Goal: Transaction & Acquisition: Purchase product/service

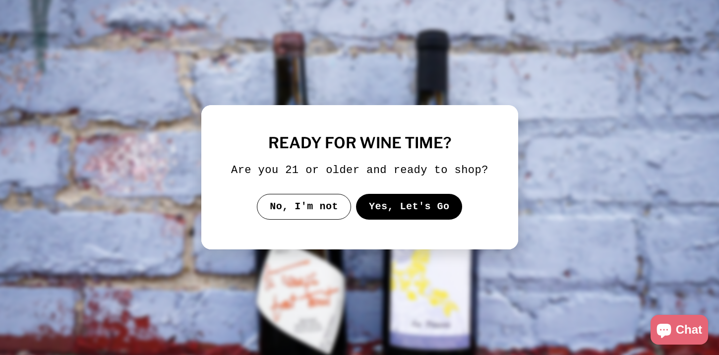
click at [374, 220] on button "Yes, Let's Go" at bounding box center [408, 207] width 107 height 26
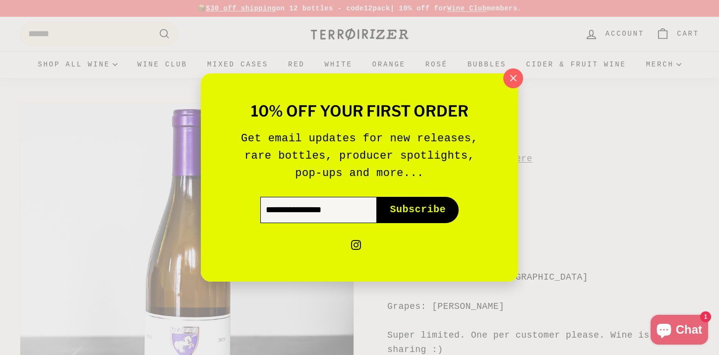
click at [321, 215] on input "Enter your email" at bounding box center [318, 210] width 116 height 26
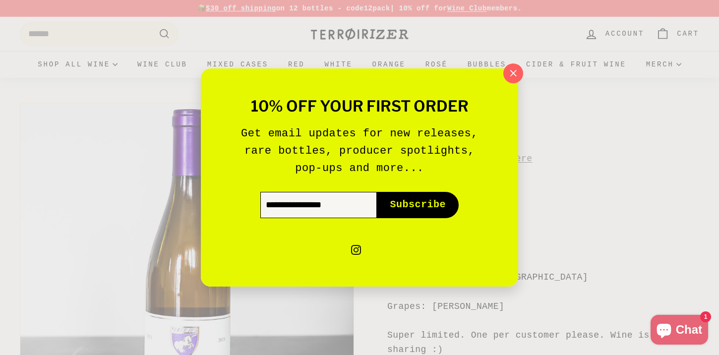
click at [338, 202] on input "Enter your email" at bounding box center [318, 205] width 116 height 26
type input "**********"
click at [423, 200] on span "Subscribe" at bounding box center [418, 205] width 56 height 14
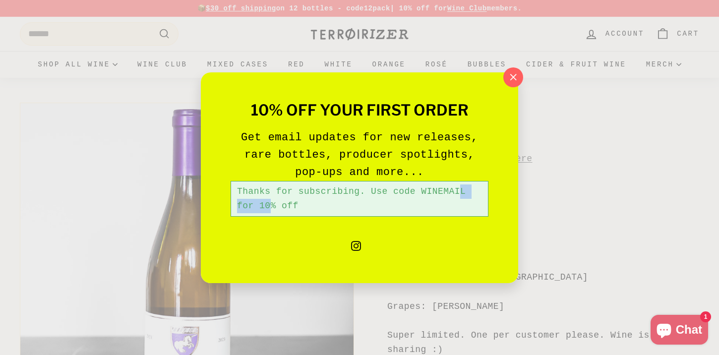
drag, startPoint x: 421, startPoint y: 190, endPoint x: 465, endPoint y: 194, distance: 44.3
click at [465, 194] on div "Thanks for subscribing. Use code WINEMAIL for 10% off" at bounding box center [359, 199] width 258 height 36
copy div "WINEMAIL"
click at [509, 79] on icon "button" at bounding box center [513, 77] width 15 height 15
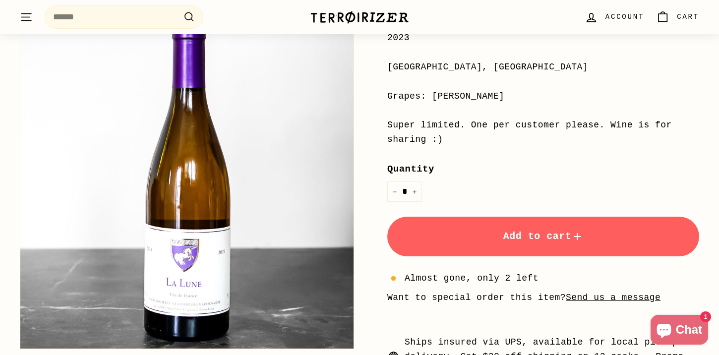
scroll to position [217, 0]
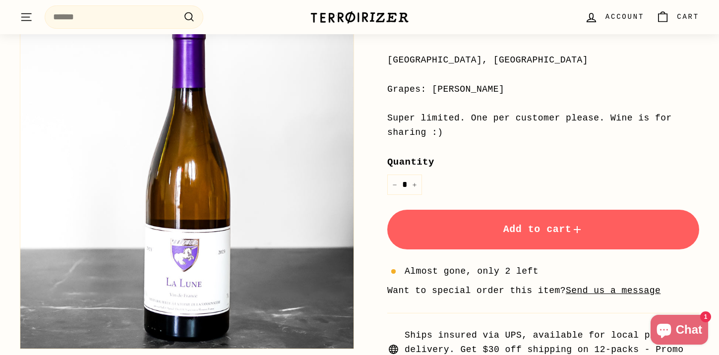
click at [538, 224] on span "Add to cart" at bounding box center [543, 229] width 80 height 11
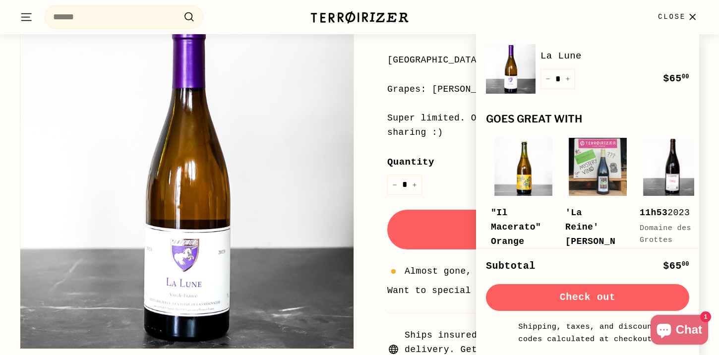
click at [553, 297] on button "Check out" at bounding box center [587, 297] width 203 height 27
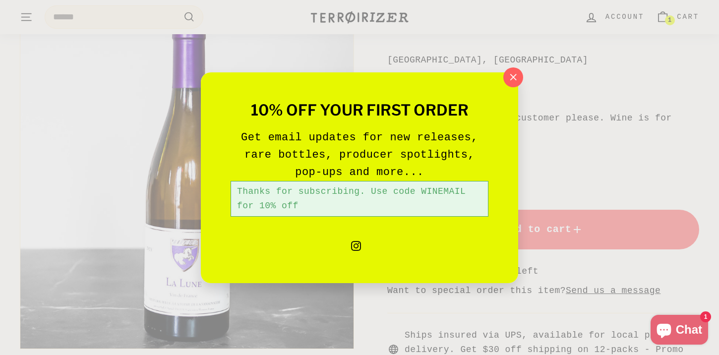
scroll to position [217, 0]
click at [511, 72] on icon "button" at bounding box center [513, 77] width 15 height 15
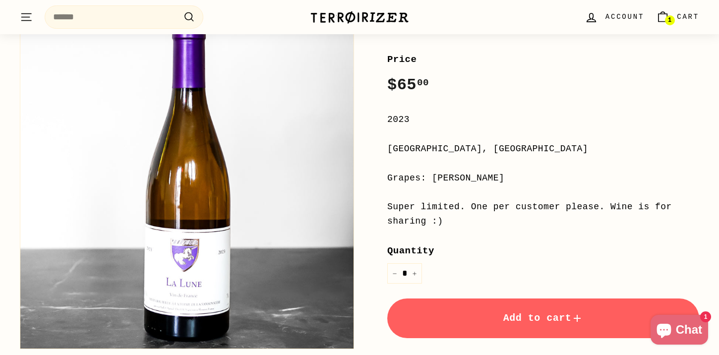
scroll to position [0, 0]
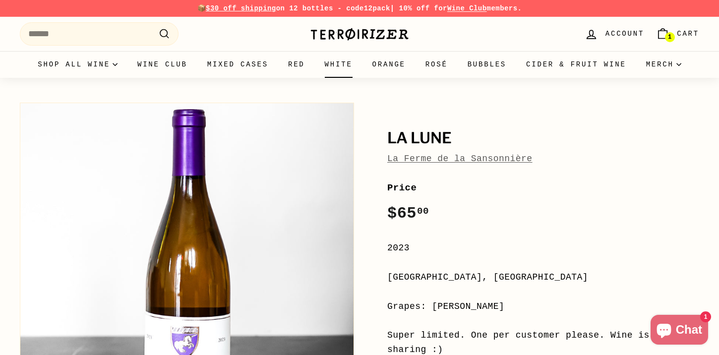
click at [339, 60] on link "White" at bounding box center [339, 64] width 48 height 27
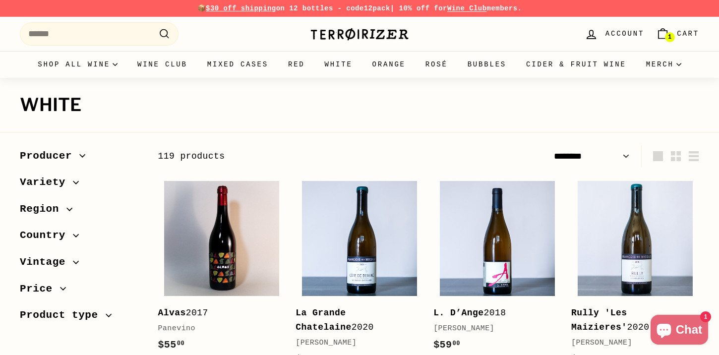
select select "******"
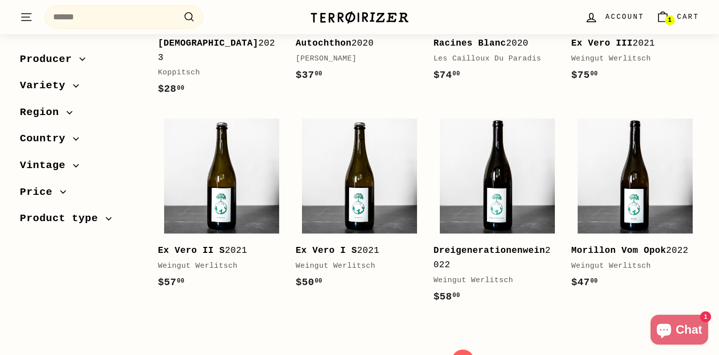
scroll to position [1910, 0]
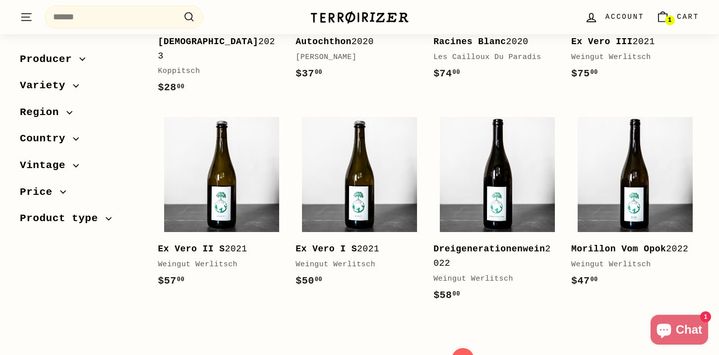
click at [66, 83] on span "Variety" at bounding box center [46, 86] width 53 height 17
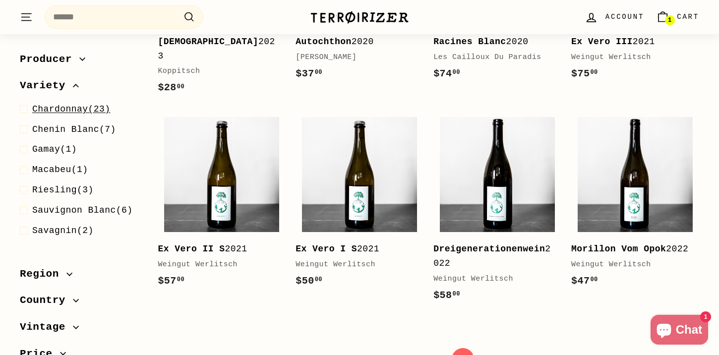
click at [78, 106] on span "Chardonnay" at bounding box center [60, 109] width 56 height 10
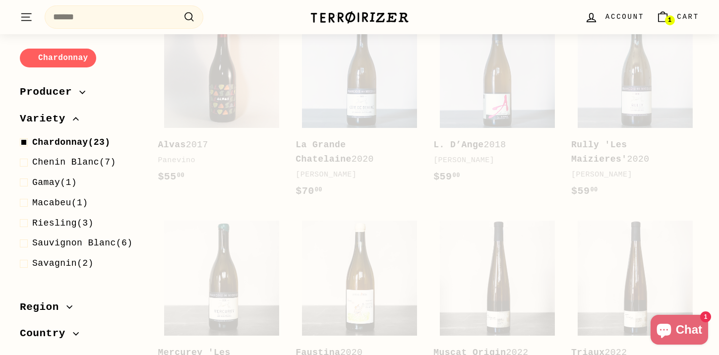
scroll to position [101, 0]
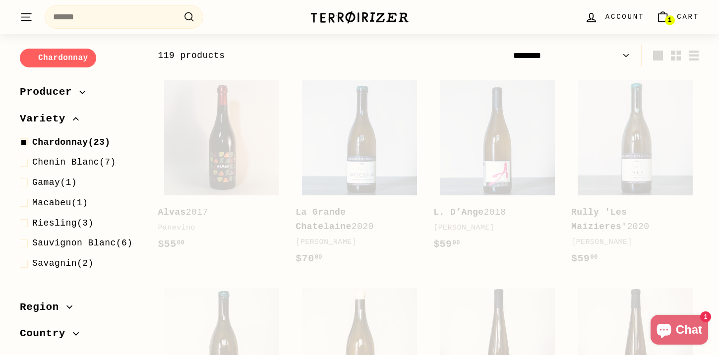
select select "******"
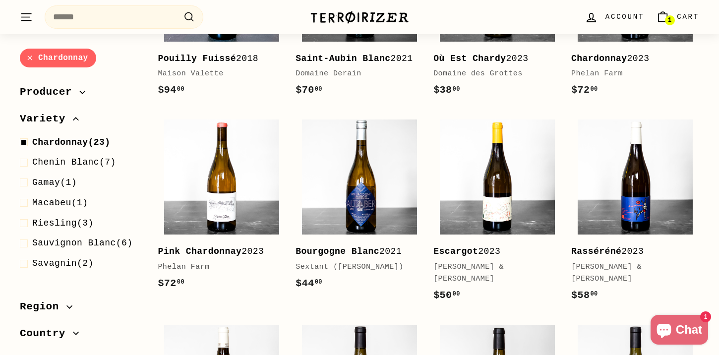
scroll to position [683, 0]
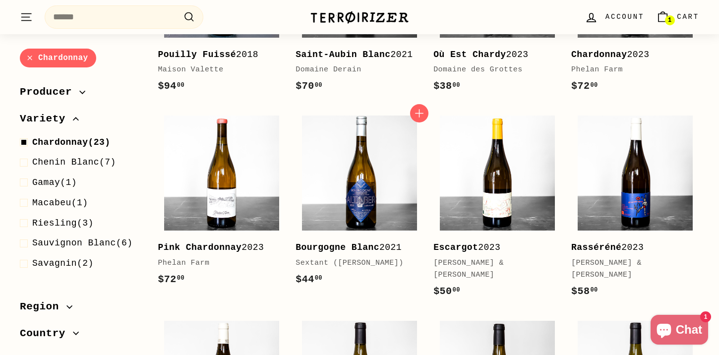
click at [423, 300] on div "Add to cart Bourgogne Blanc 2021 Sextant (Julien Altaber) $44 00 $44.00" at bounding box center [359, 209] width 138 height 200
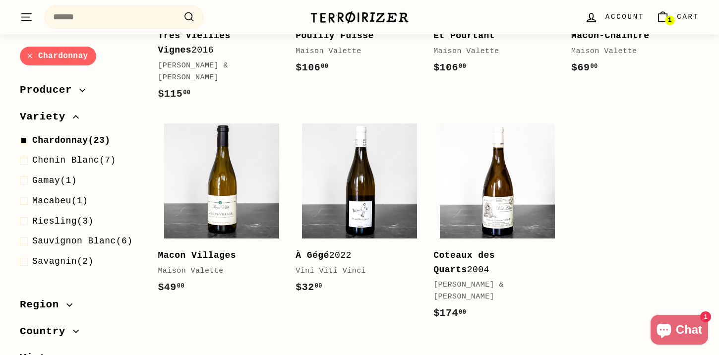
scroll to position [1104, 0]
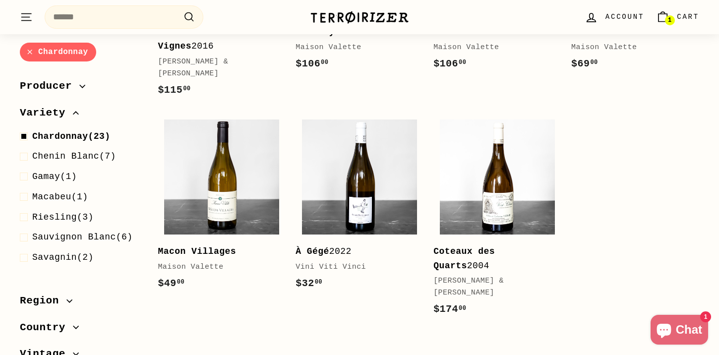
click at [61, 293] on span "Region" at bounding box center [43, 301] width 47 height 17
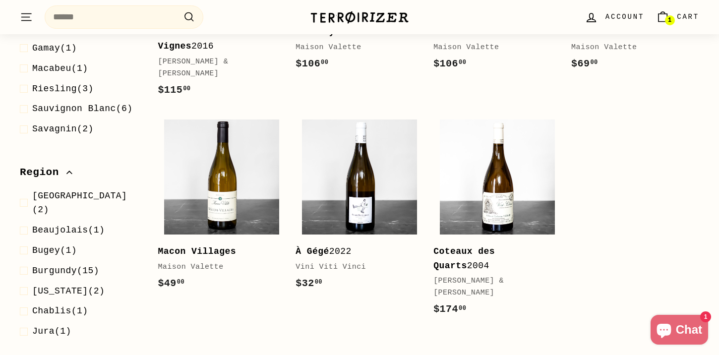
scroll to position [130, 0]
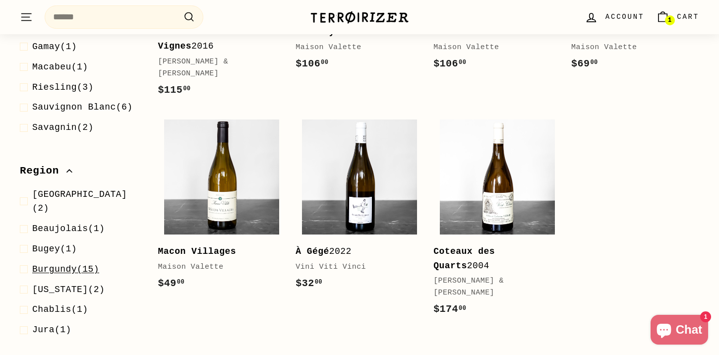
click at [46, 264] on span "Burgundy" at bounding box center [54, 269] width 45 height 10
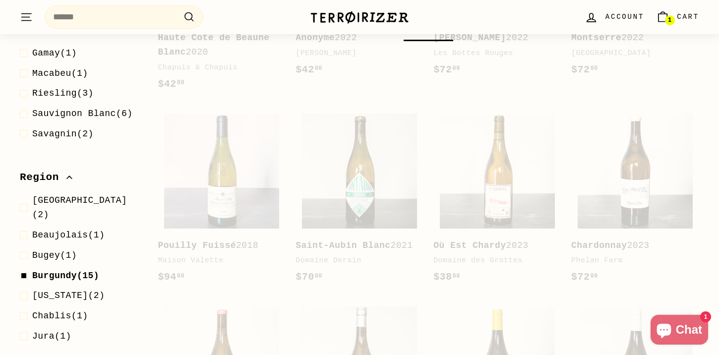
scroll to position [93, 0]
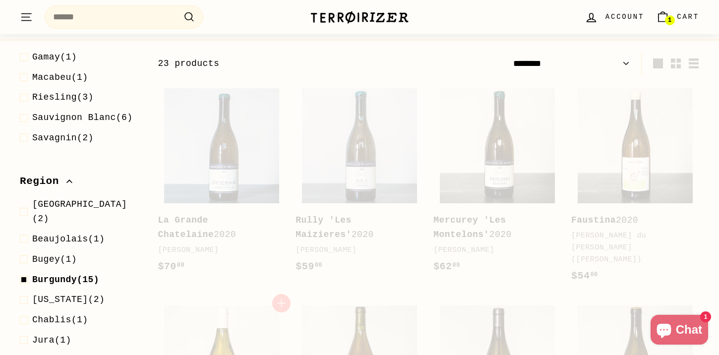
select select "******"
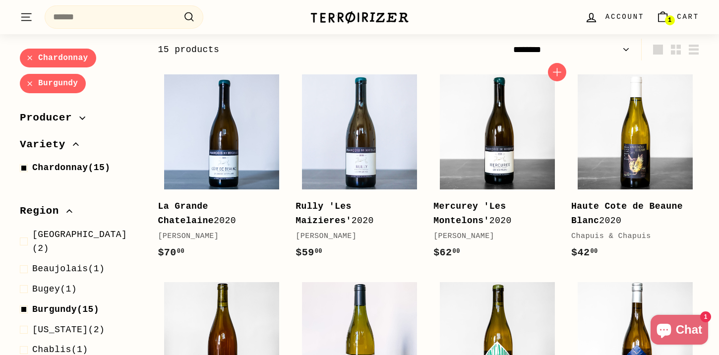
scroll to position [112, 0]
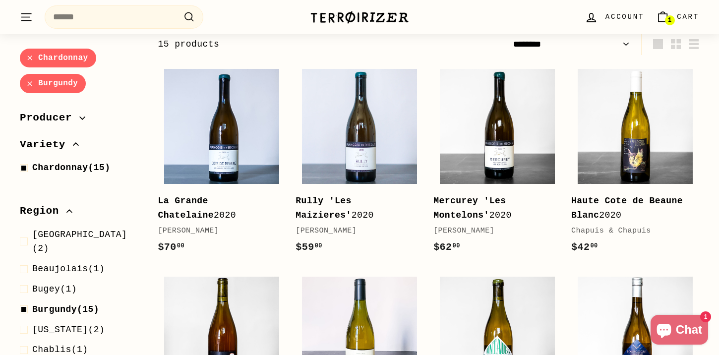
click at [29, 57] on link "Chardonnay" at bounding box center [58, 58] width 76 height 19
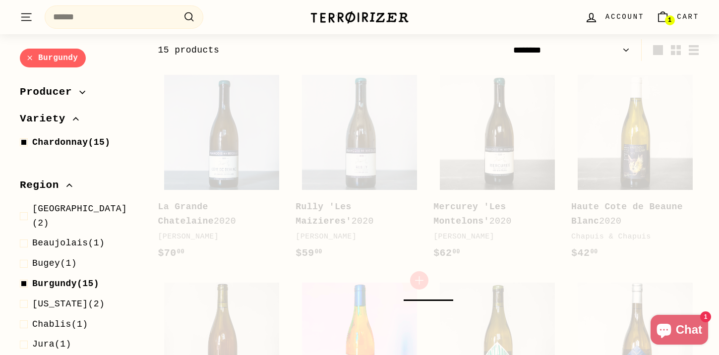
select select "******"
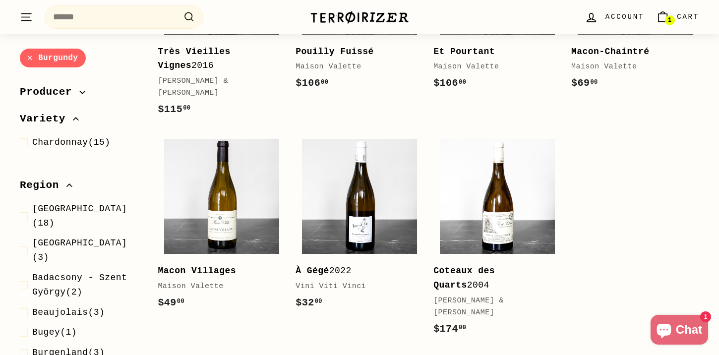
scroll to position [665, 0]
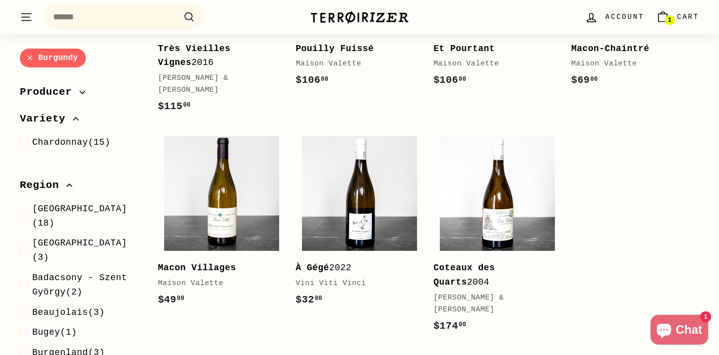
click at [63, 91] on span "Producer" at bounding box center [49, 92] width 59 height 17
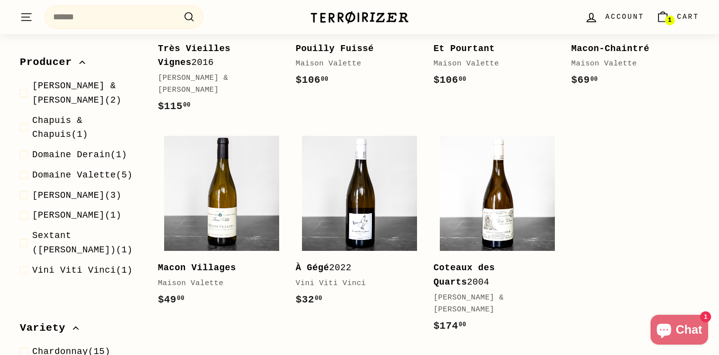
scroll to position [28, 0]
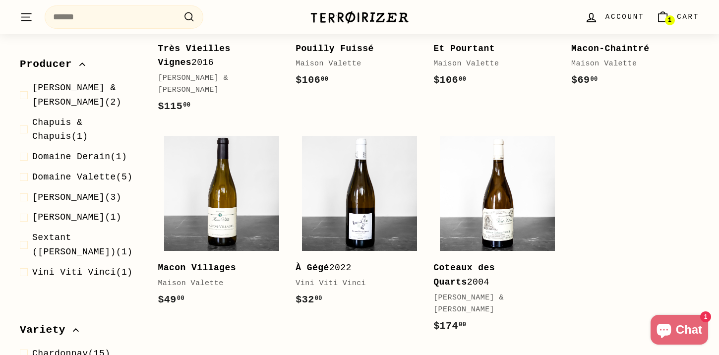
click at [75, 59] on span "Producer" at bounding box center [49, 65] width 59 height 17
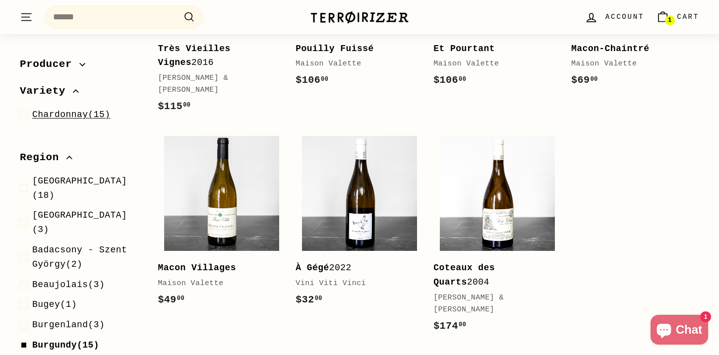
click at [21, 115] on span at bounding box center [26, 115] width 12 height 14
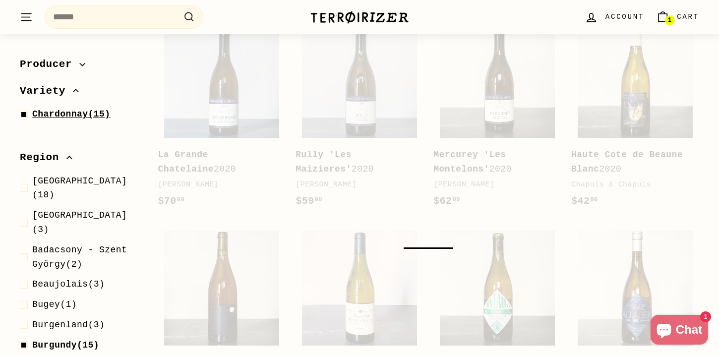
scroll to position [100, 0]
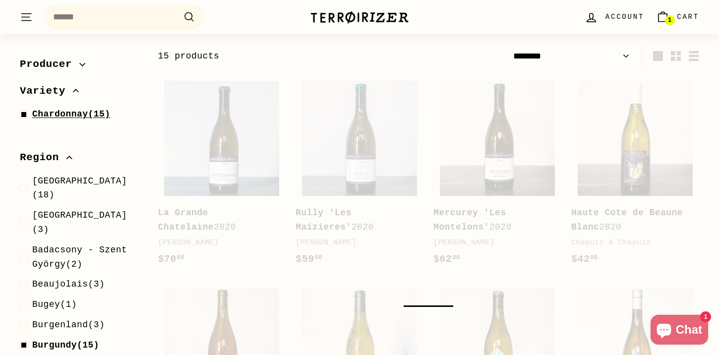
select select "******"
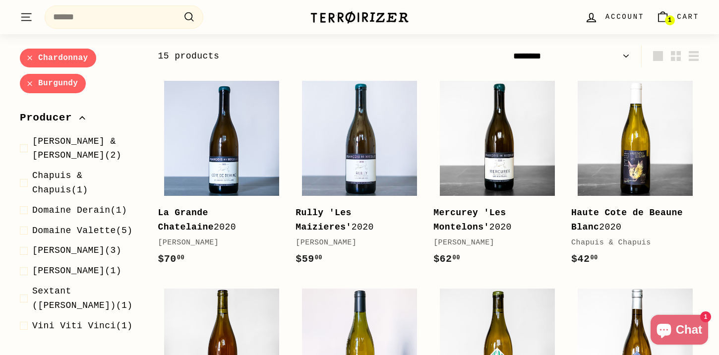
click at [25, 87] on link "Burgundy" at bounding box center [53, 83] width 66 height 19
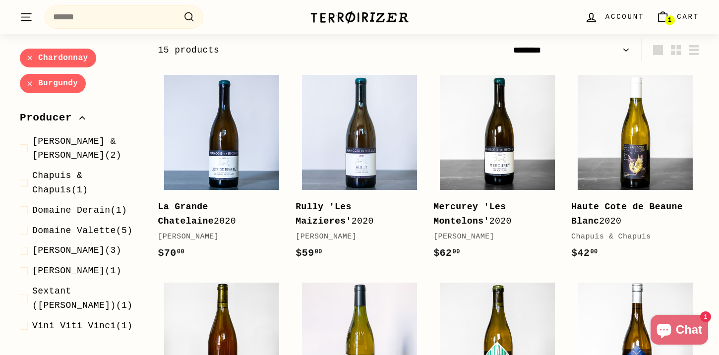
select select "******"
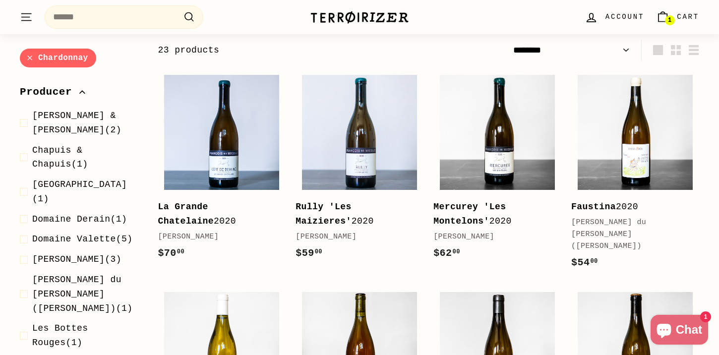
click at [32, 51] on link "Chardonnay" at bounding box center [58, 58] width 76 height 19
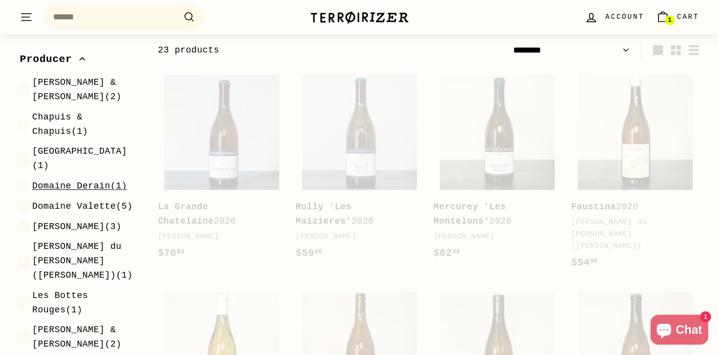
select select "******"
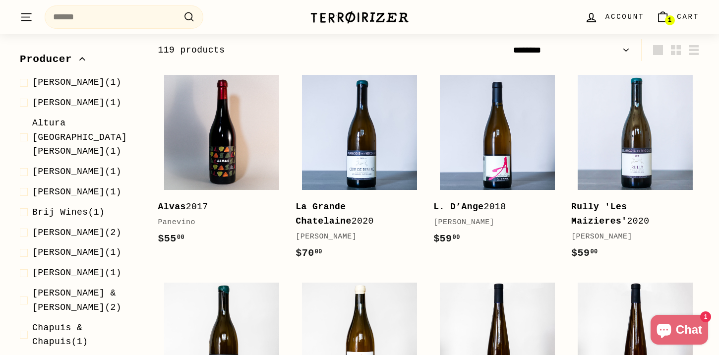
click at [76, 55] on span "Producer" at bounding box center [49, 59] width 59 height 17
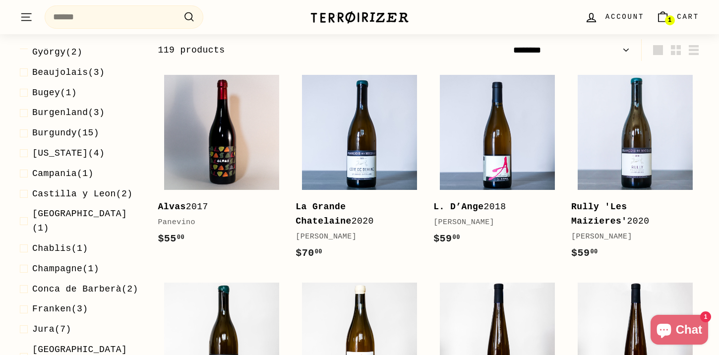
scroll to position [331, 0]
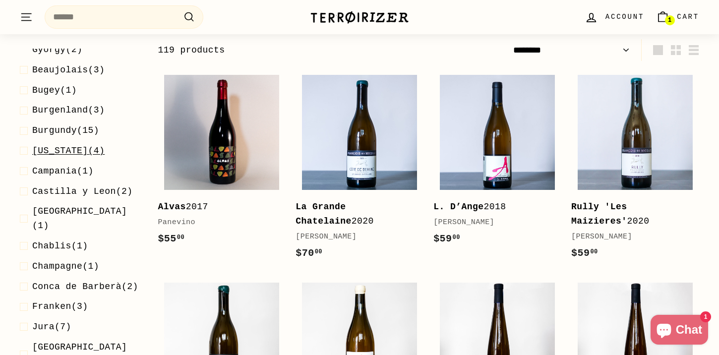
click at [59, 146] on span "California" at bounding box center [60, 151] width 56 height 10
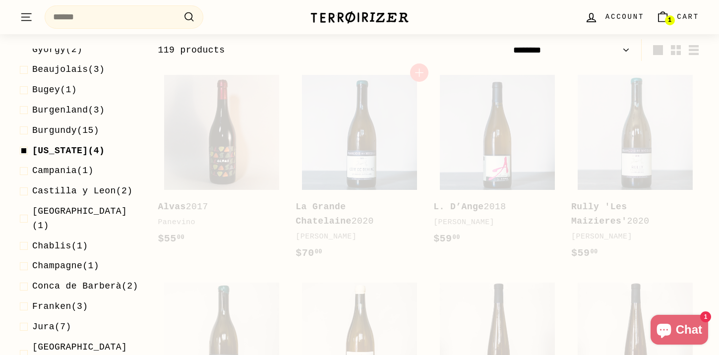
select select "******"
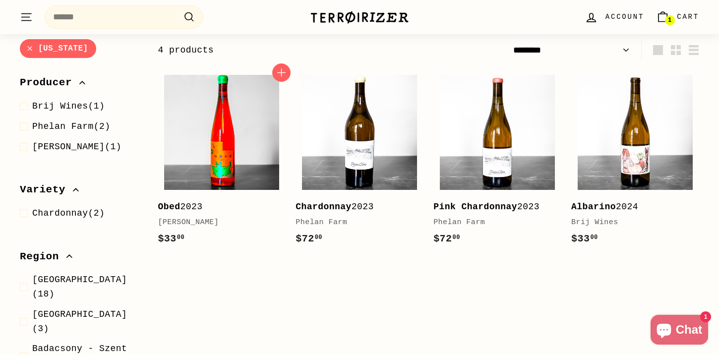
click at [201, 160] on img at bounding box center [221, 132] width 115 height 115
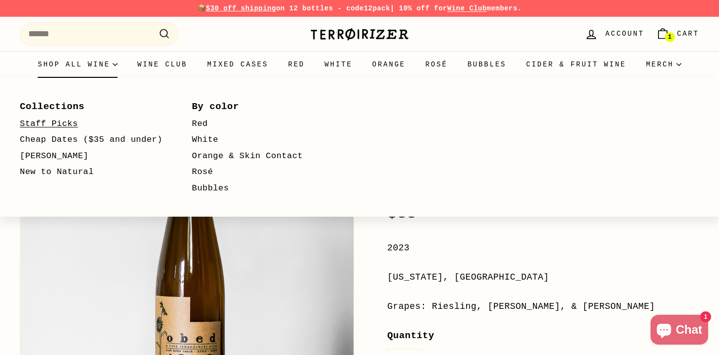
click at [61, 119] on link "Staff Picks" at bounding box center [91, 124] width 143 height 16
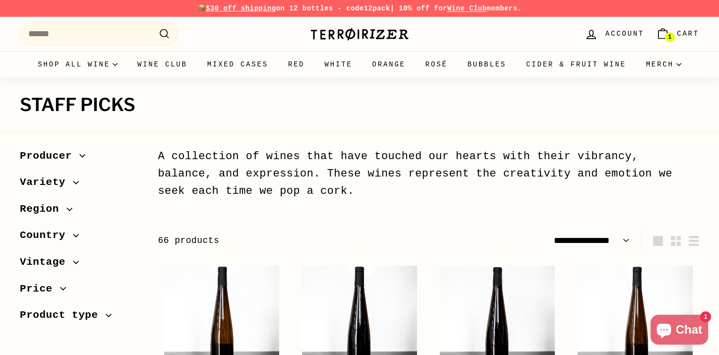
select select "**********"
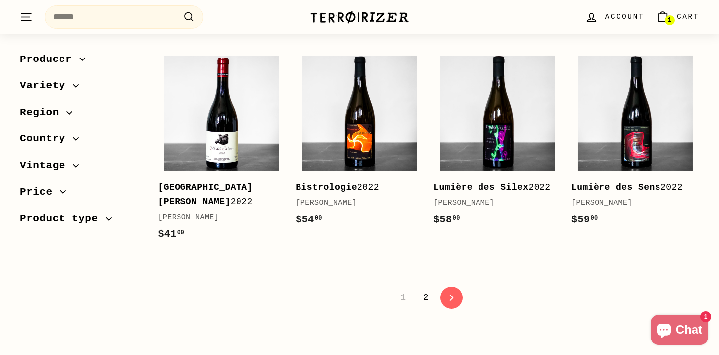
scroll to position [2021, 0]
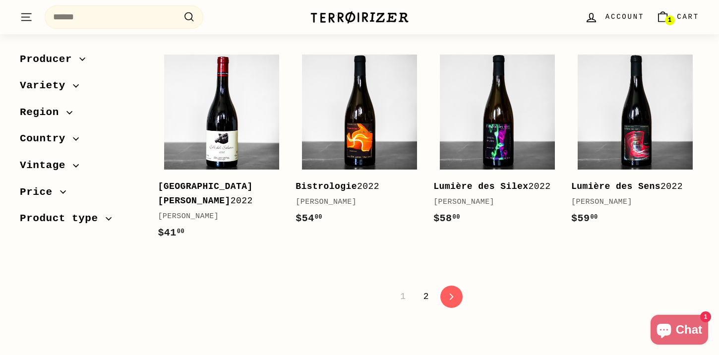
click at [426, 305] on link "2" at bounding box center [425, 296] width 17 height 17
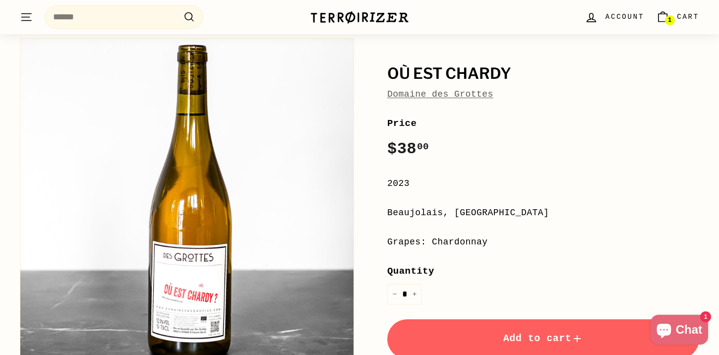
scroll to position [68, 0]
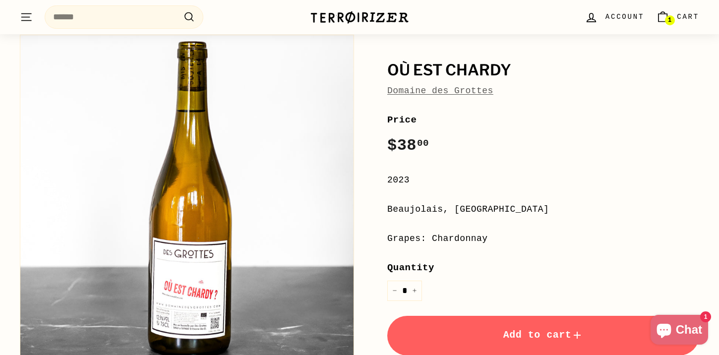
click at [205, 287] on button "Zoom" at bounding box center [186, 201] width 333 height 333
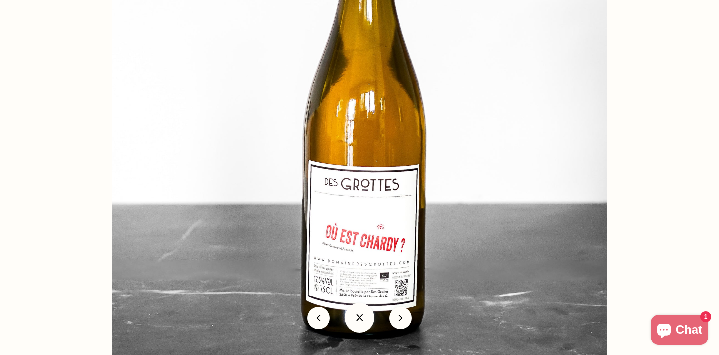
click at [404, 319] on button "icon-chevron" at bounding box center [400, 318] width 22 height 22
click at [652, 264] on div at bounding box center [647, 123] width 1070 height 528
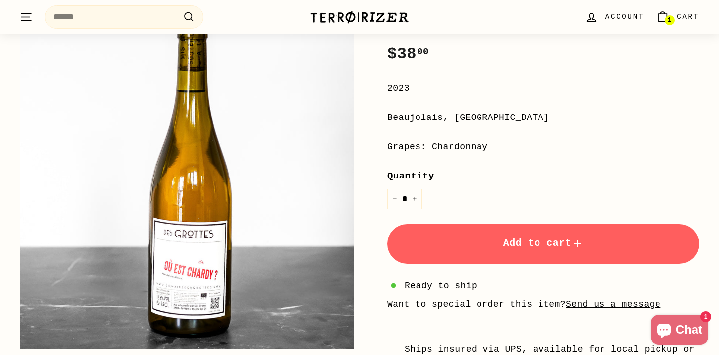
scroll to position [175, 0]
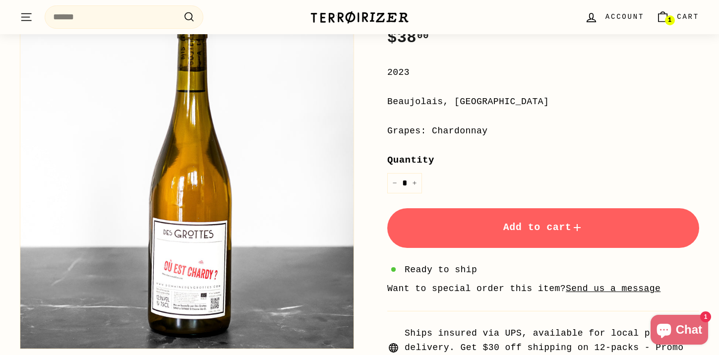
click at [547, 213] on button "Add to cart" at bounding box center [543, 228] width 312 height 40
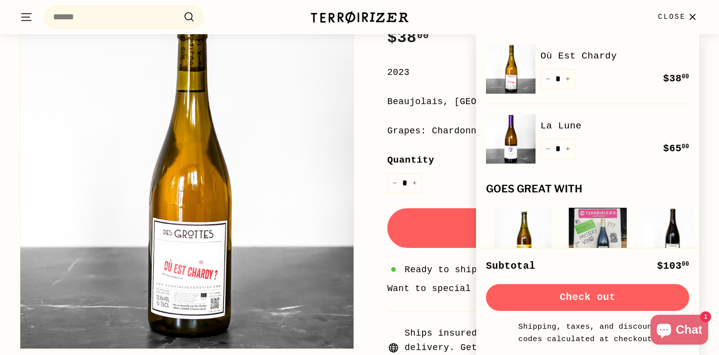
click at [588, 301] on button "Check out" at bounding box center [587, 297] width 203 height 27
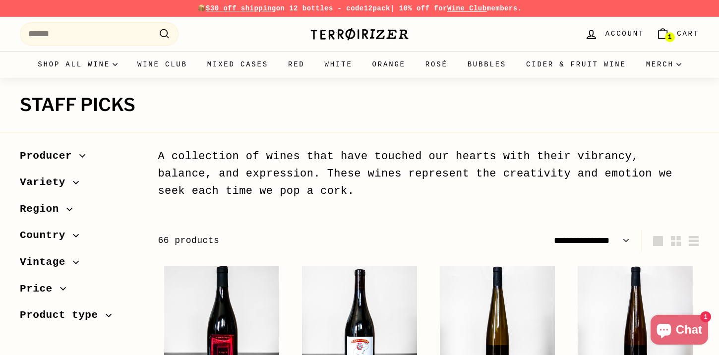
select select "**********"
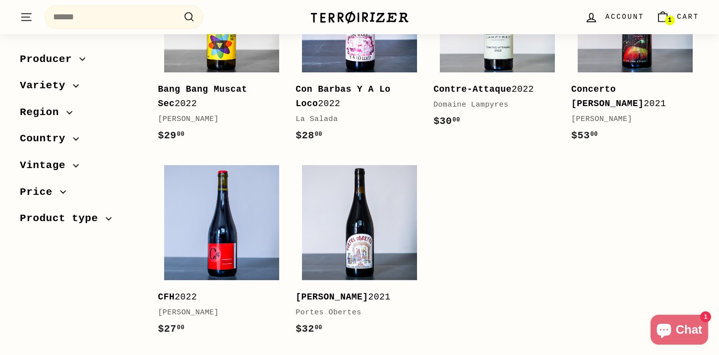
scroll to position [1352, 0]
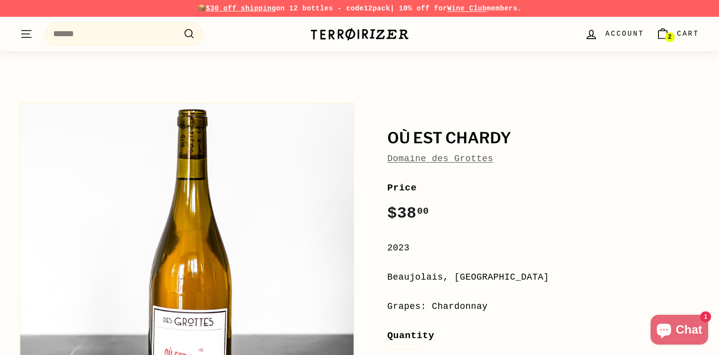
scroll to position [175, 0]
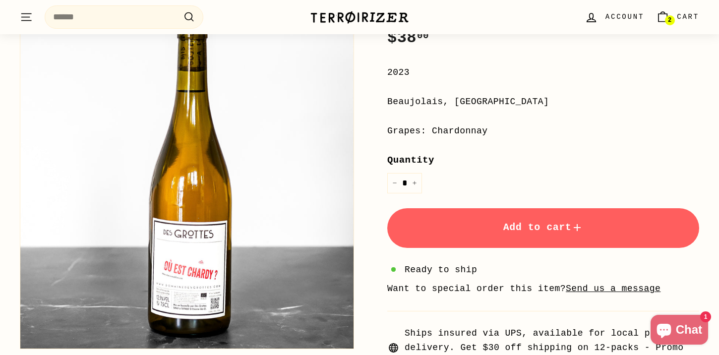
click at [674, 14] on link "2 Cart" at bounding box center [677, 16] width 55 height 29
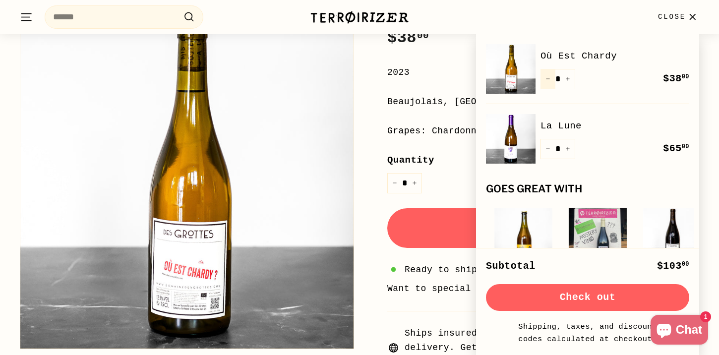
click at [547, 80] on icon "Reduce item quantity by one" at bounding box center [547, 78] width 5 height 5
type input "*"
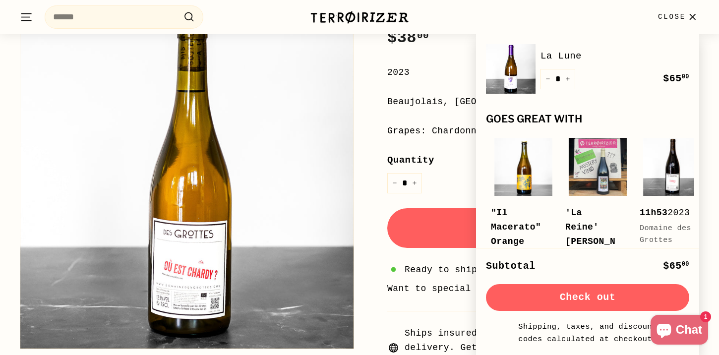
click at [603, 300] on button "Check out" at bounding box center [587, 297] width 203 height 27
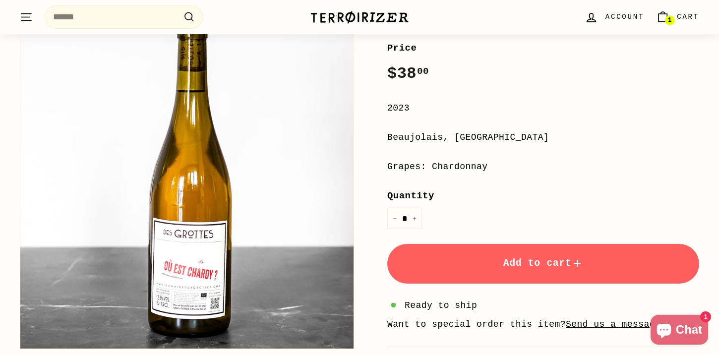
scroll to position [138, 0]
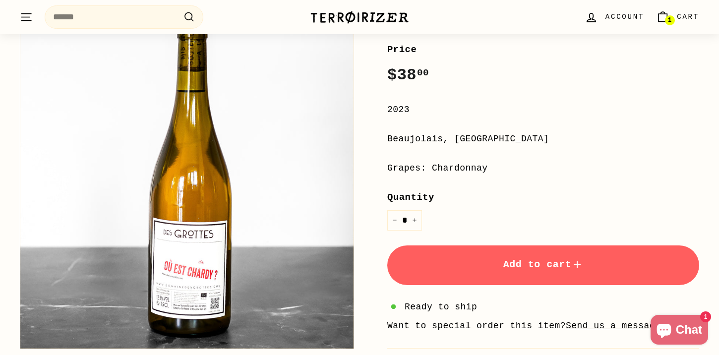
click at [670, 17] on span "1" at bounding box center [669, 20] width 3 height 6
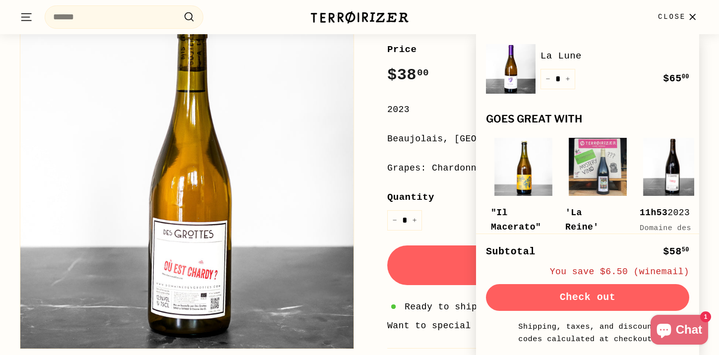
click at [517, 73] on img at bounding box center [511, 69] width 50 height 50
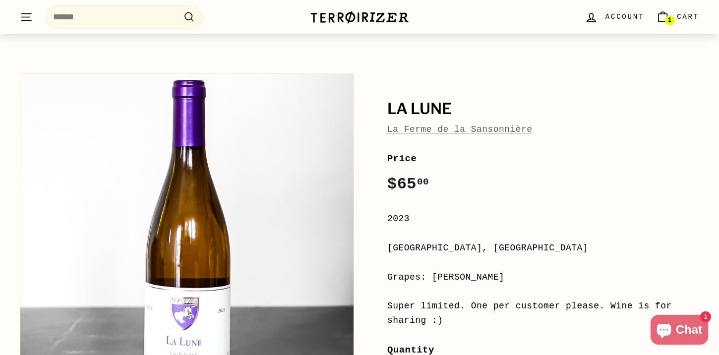
scroll to position [41, 0]
